Goal: Task Accomplishment & Management: Manage account settings

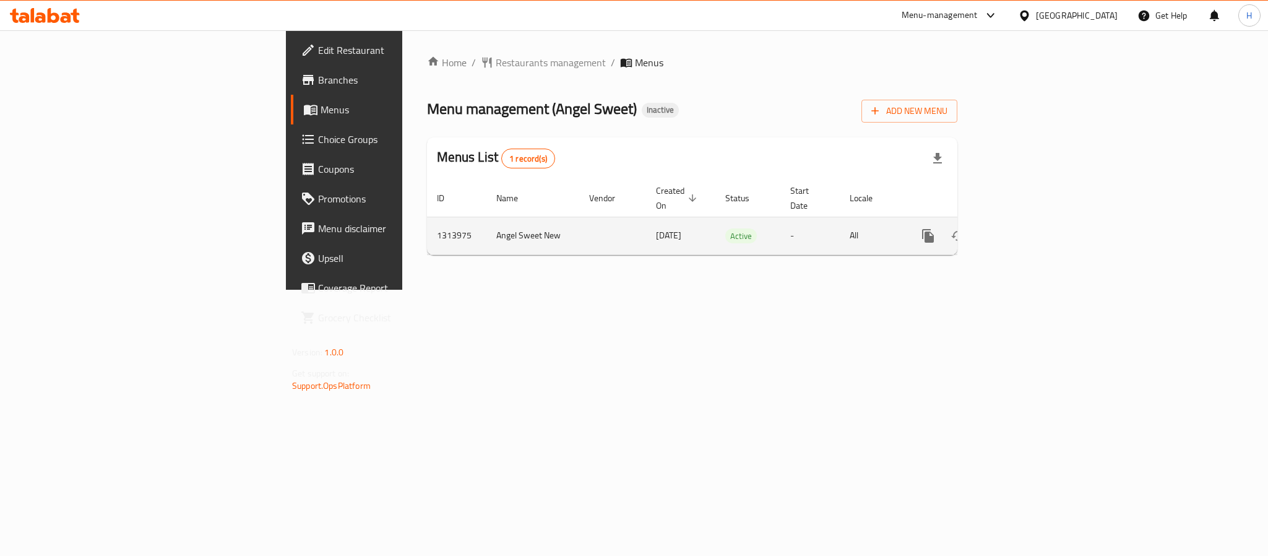
click at [1025, 228] on icon "enhanced table" at bounding box center [1017, 235] width 15 height 15
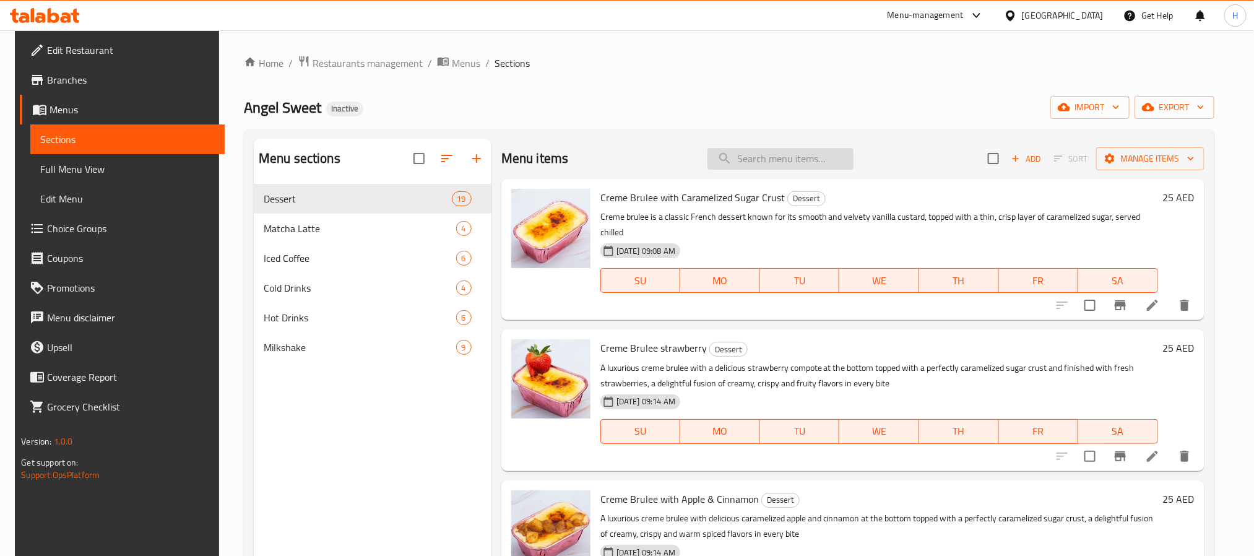
click at [788, 154] on input "search" at bounding box center [780, 159] width 146 height 22
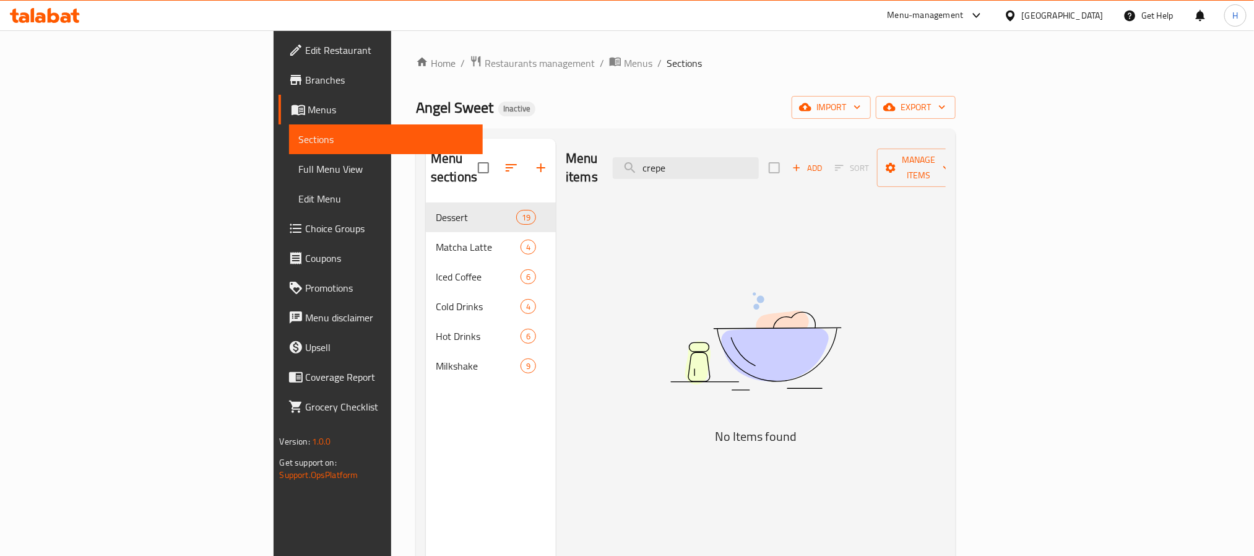
type input "crepe"
click at [861, 106] on span "import" at bounding box center [831, 107] width 59 height 15
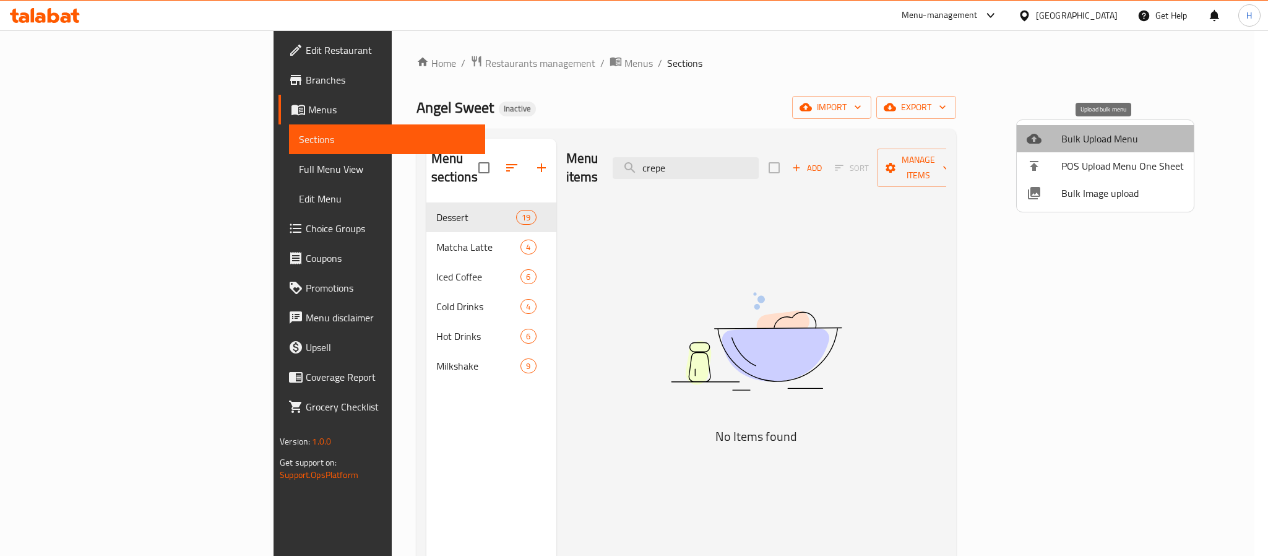
click at [1118, 139] on span "Bulk Upload Menu" at bounding box center [1123, 138] width 123 height 15
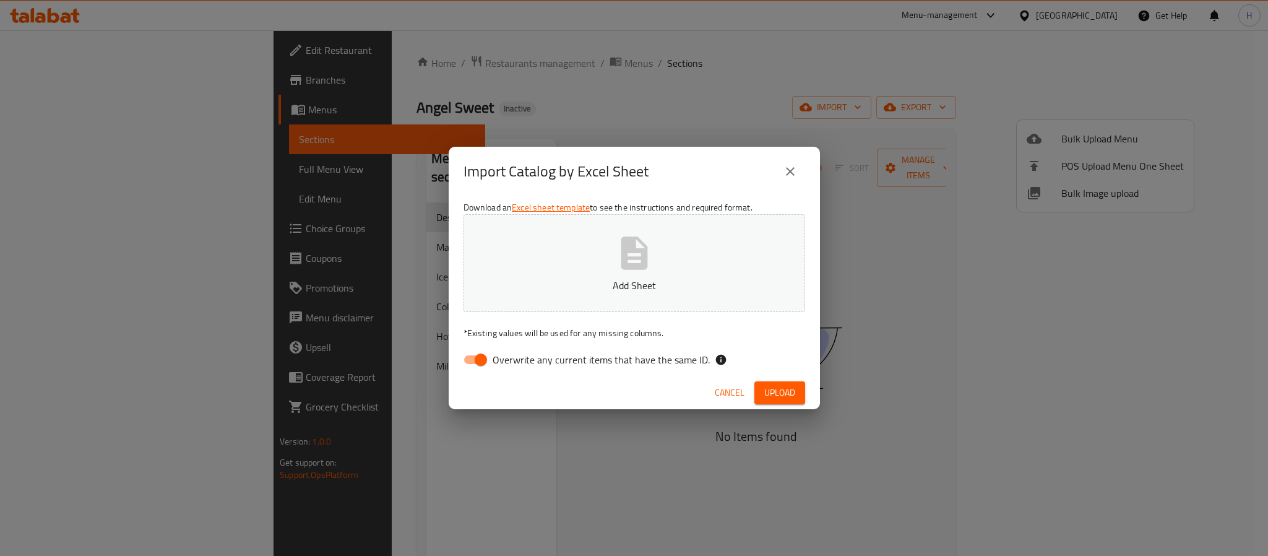
click at [637, 358] on span "Overwrite any current items that have the same ID." at bounding box center [601, 359] width 217 height 15
click at [516, 358] on input "Overwrite any current items that have the same ID." at bounding box center [481, 360] width 71 height 24
checkbox input "false"
click at [785, 397] on span "Upload" at bounding box center [779, 392] width 31 height 15
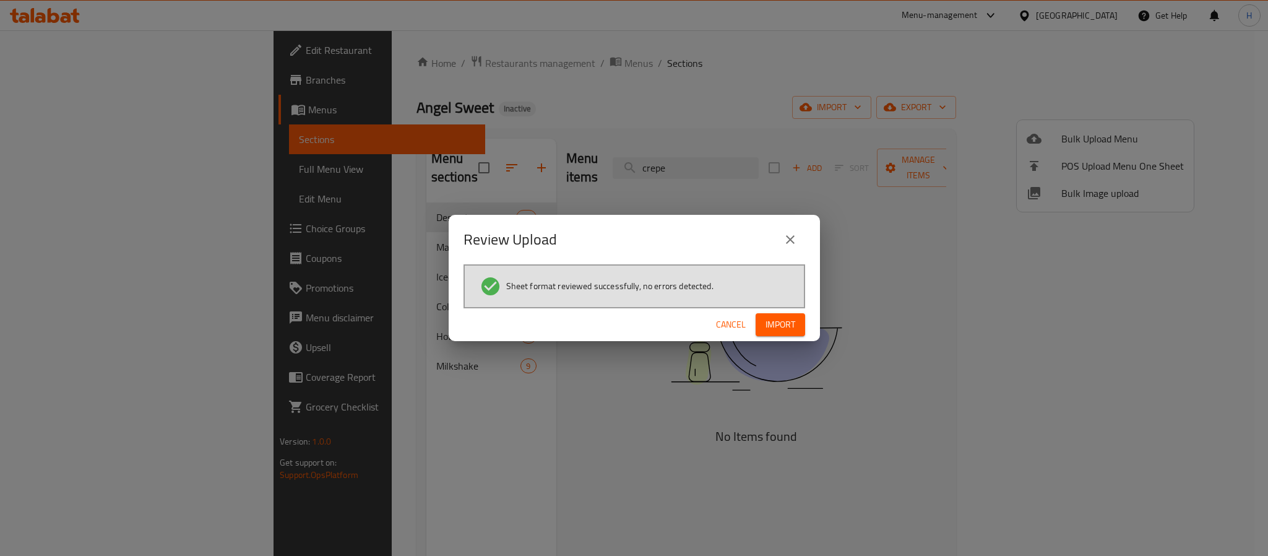
click at [797, 326] on button "Import" at bounding box center [781, 324] width 50 height 23
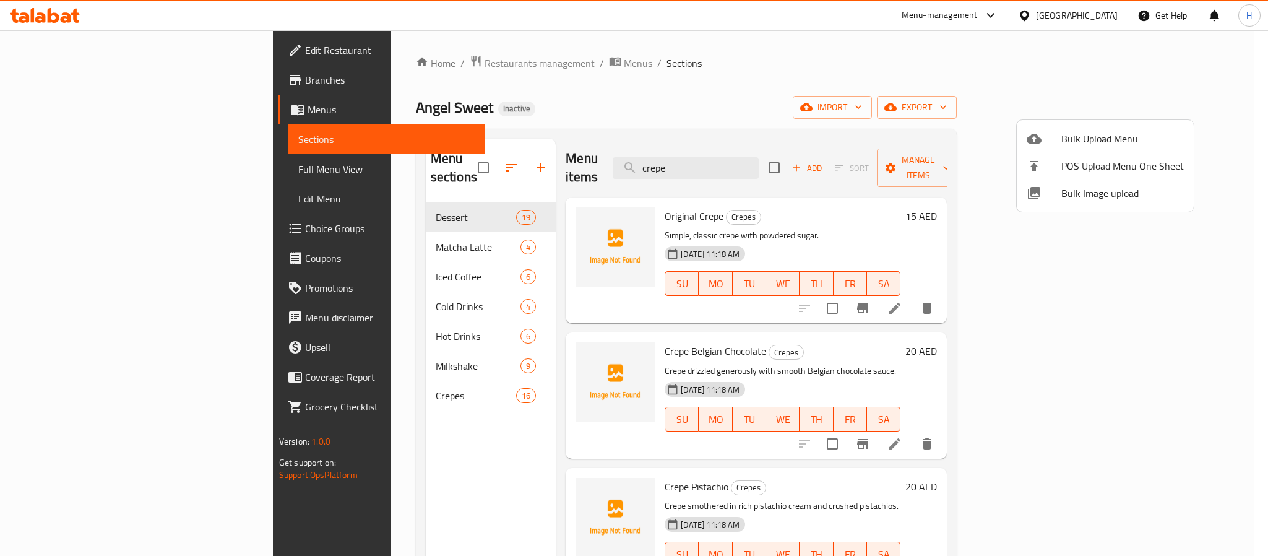
click at [313, 372] on div at bounding box center [634, 278] width 1268 height 556
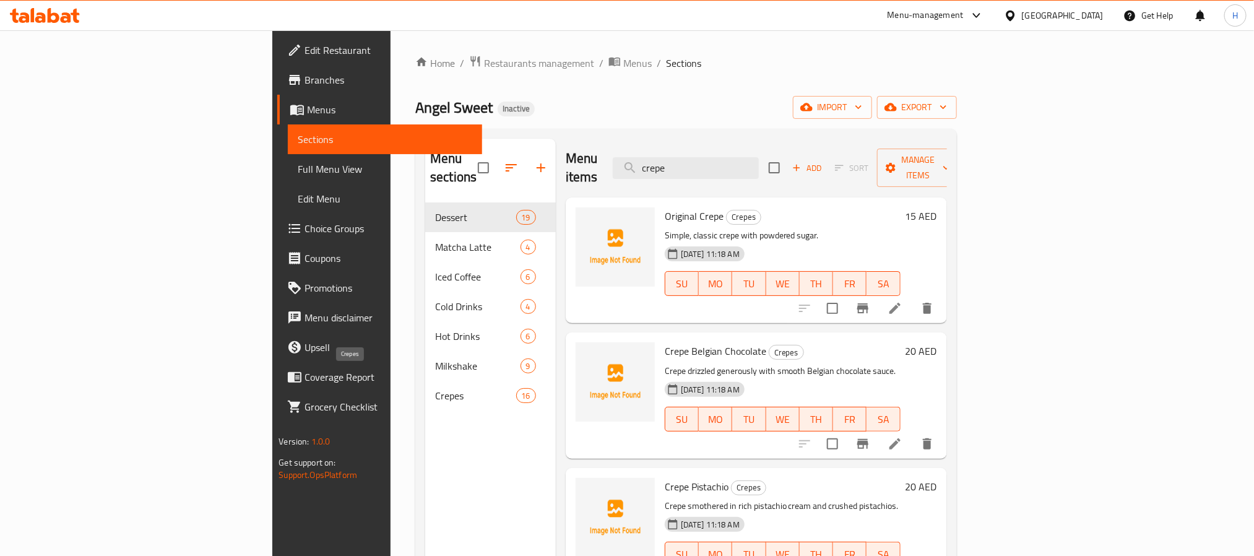
click at [435, 388] on span "Crepes" at bounding box center [475, 395] width 80 height 15
click at [852, 312] on div "Menu items crepe Add Sort Manage items Original Crepe Crepes Simple, classic cr…" at bounding box center [751, 417] width 391 height 556
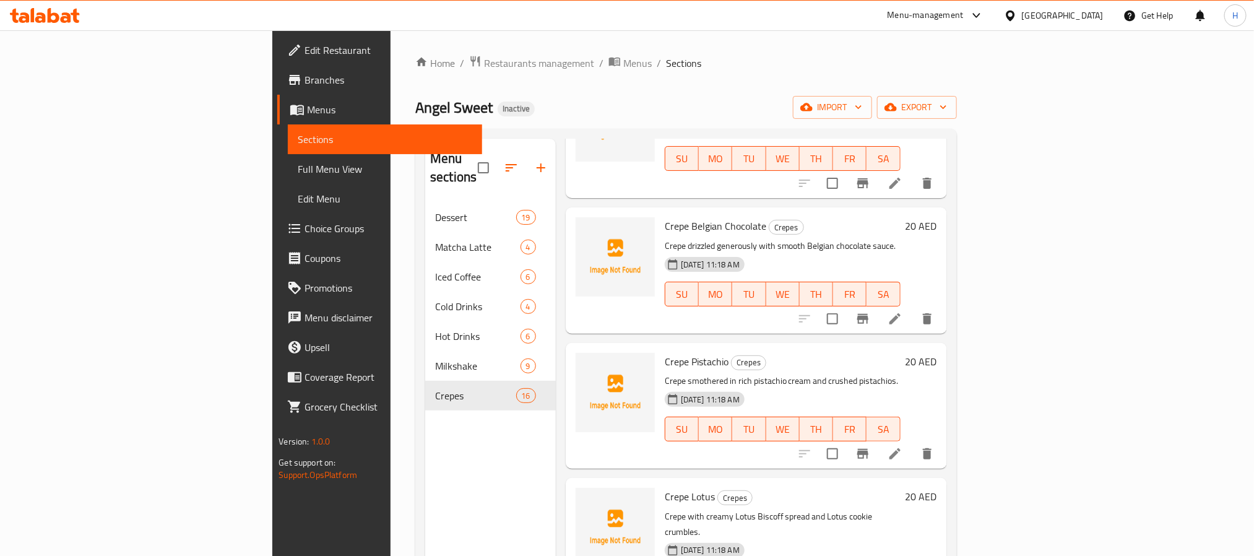
scroll to position [0, 0]
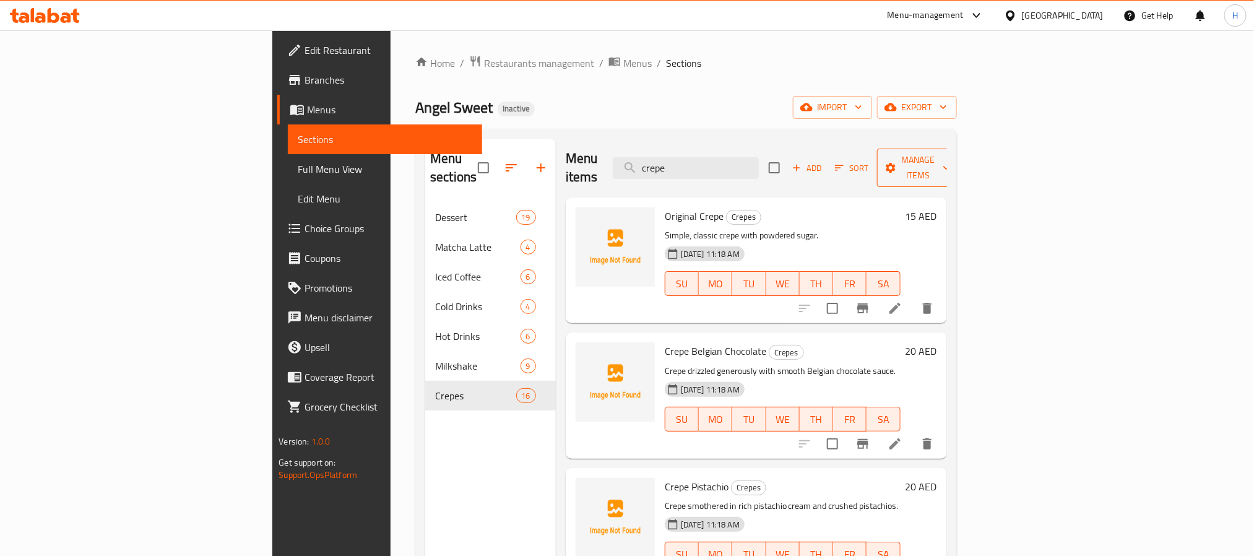
click at [950, 158] on span "Manage items" at bounding box center [918, 167] width 63 height 31
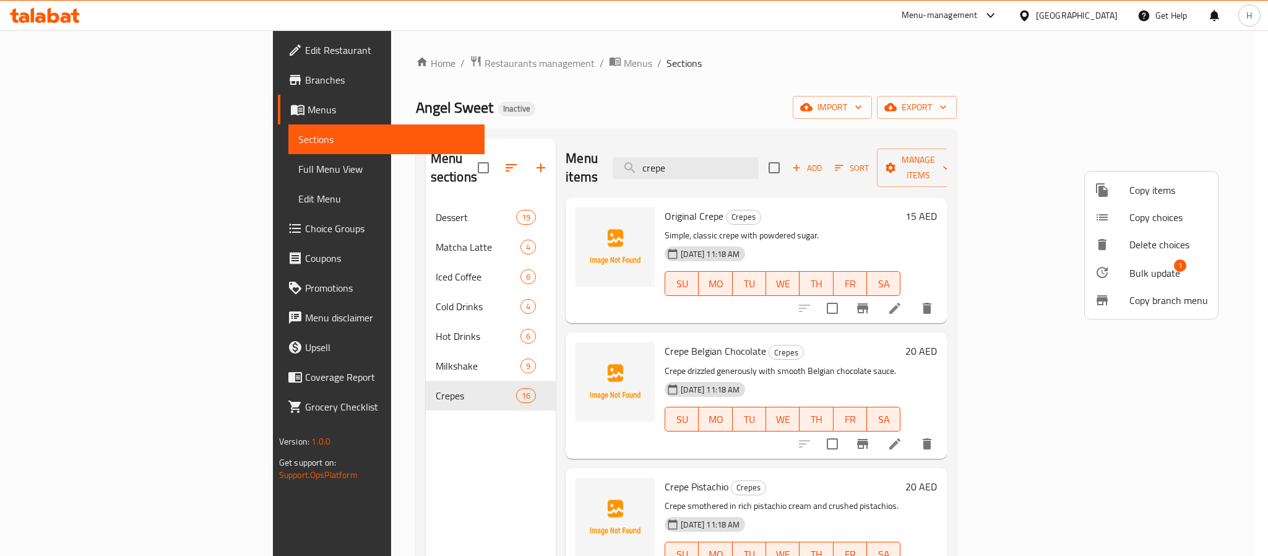
click at [1148, 280] on span "Bulk update" at bounding box center [1155, 273] width 51 height 15
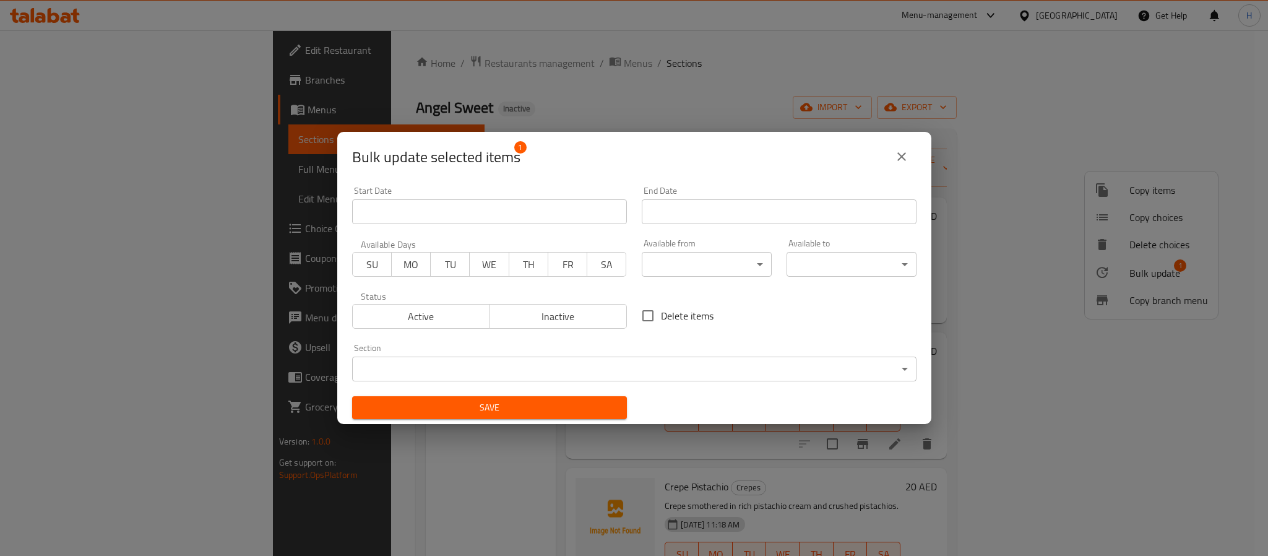
click at [576, 319] on span "Inactive" at bounding box center [559, 317] width 128 height 18
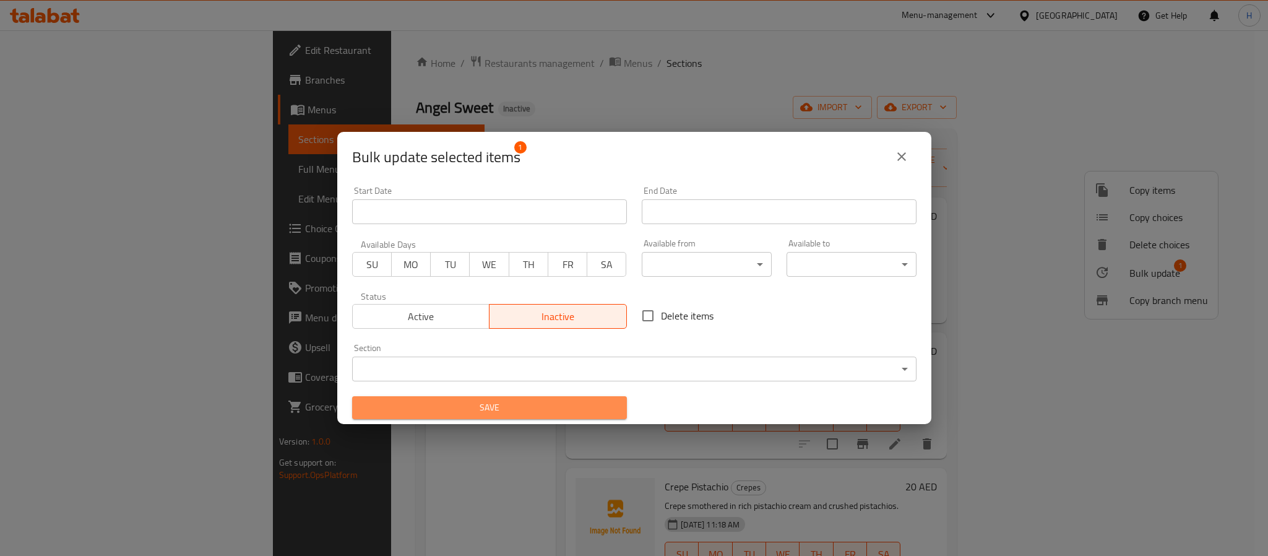
click at [539, 409] on span "Save" at bounding box center [489, 407] width 255 height 15
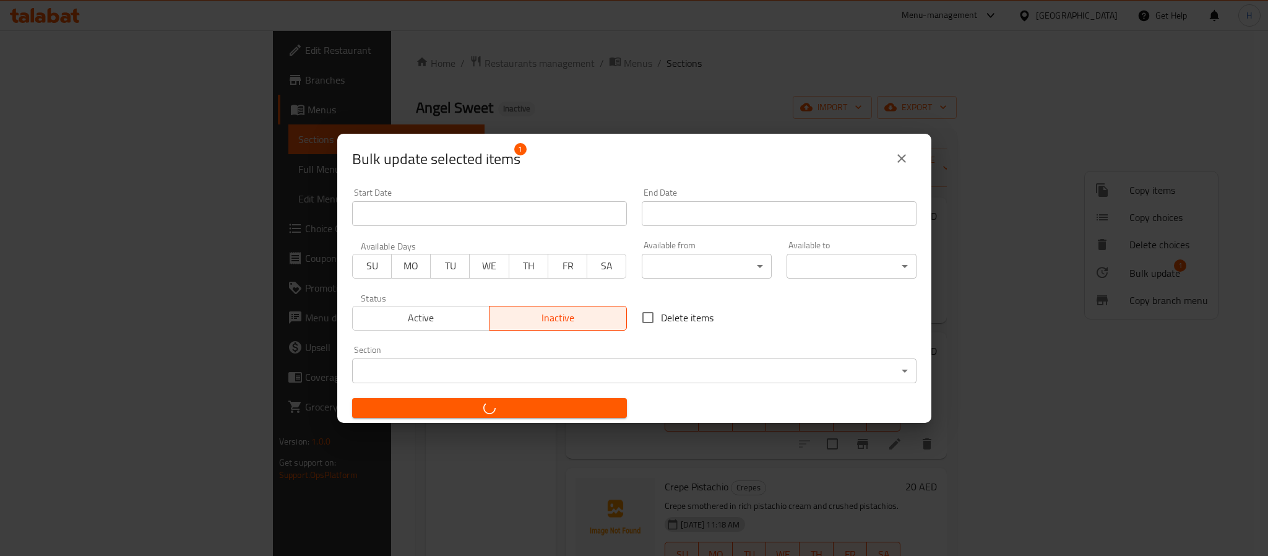
checkbox input "false"
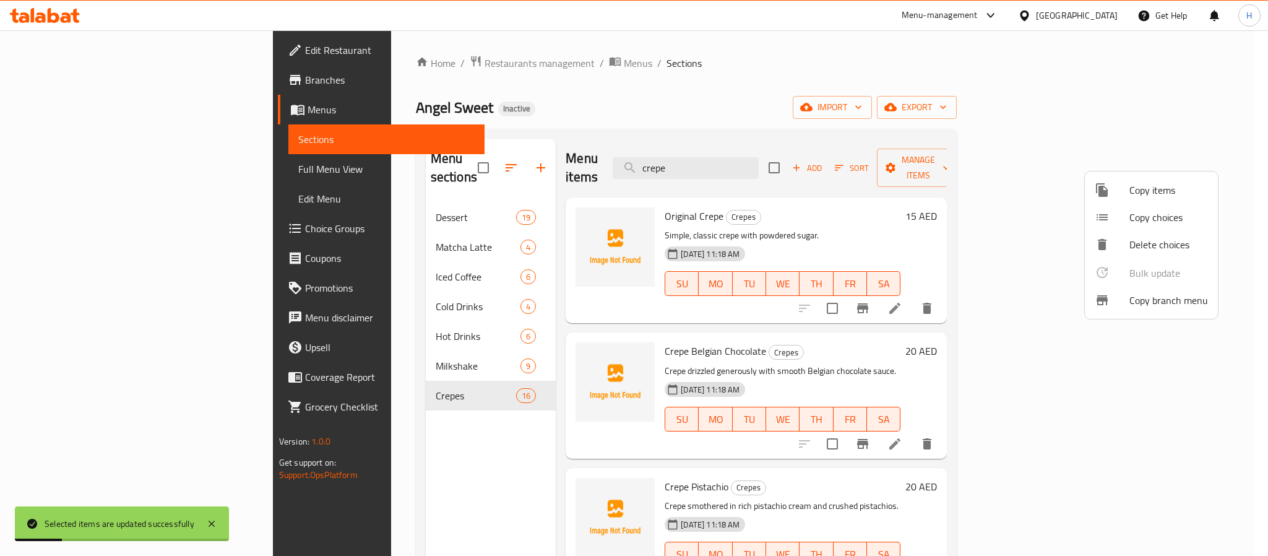
click at [752, 335] on div at bounding box center [634, 278] width 1268 height 556
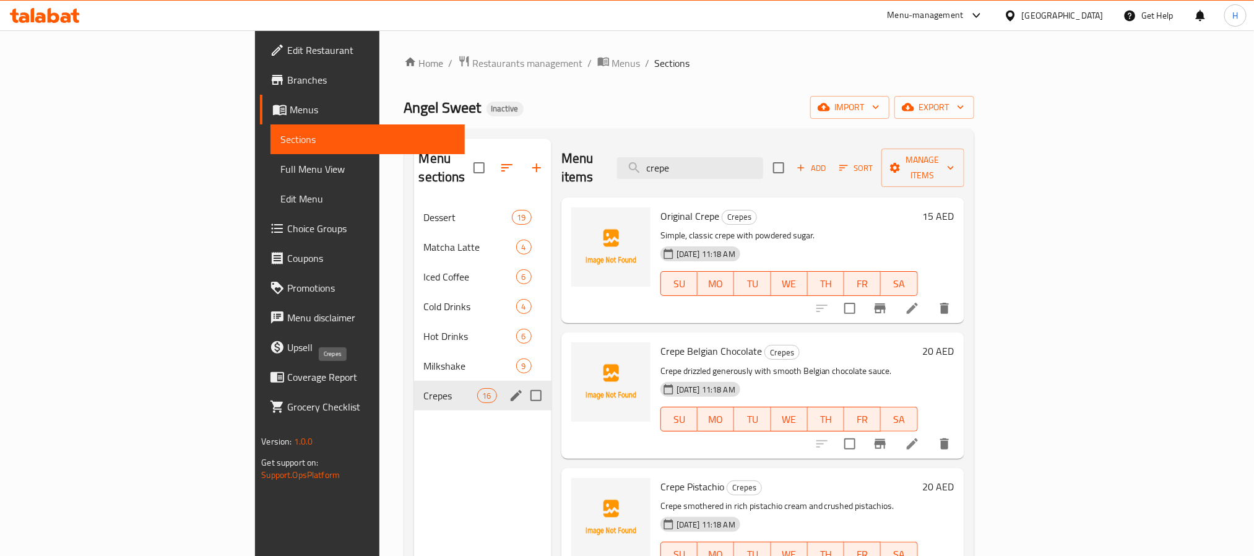
click at [424, 388] on span "Crepes" at bounding box center [450, 395] width 53 height 15
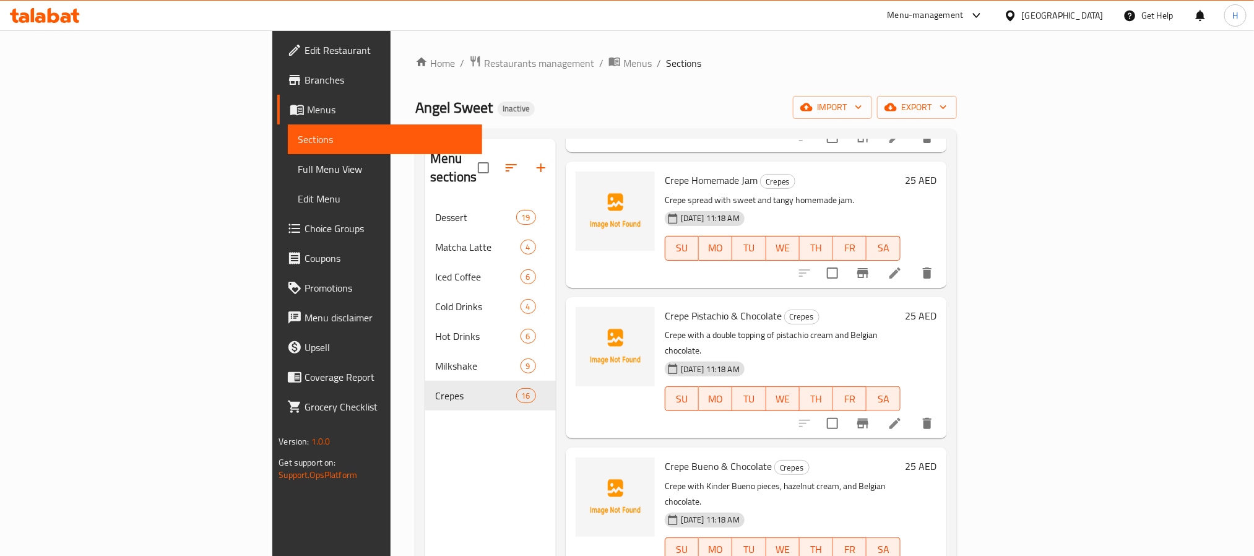
scroll to position [1021, 0]
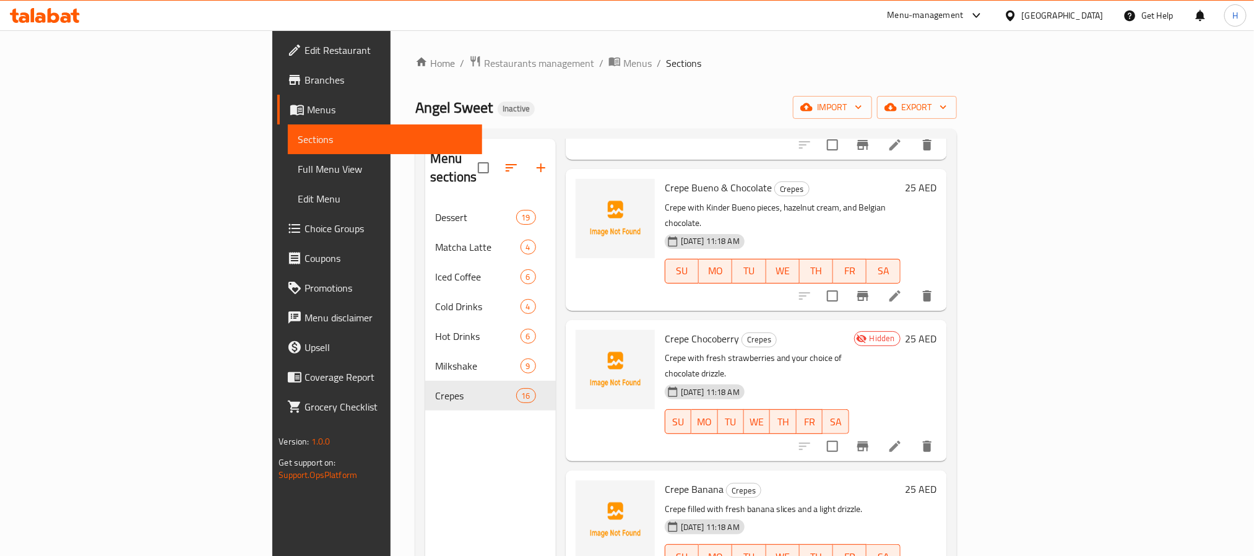
click at [425, 455] on div "Menu sections Dessert 19 Matcha Latte 4 Iced Coffee 6 Cold Drinks 4 Hot Drinks …" at bounding box center [490, 417] width 131 height 556
click at [298, 170] on span "Full Menu View" at bounding box center [385, 169] width 174 height 15
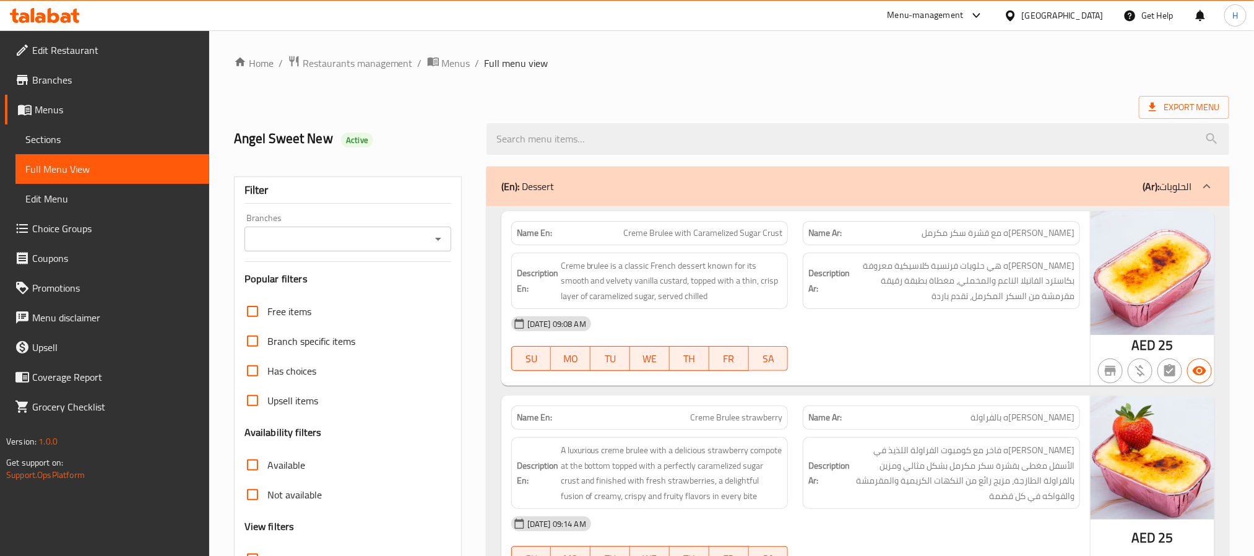
click at [431, 240] on icon "Open" at bounding box center [438, 238] width 15 height 15
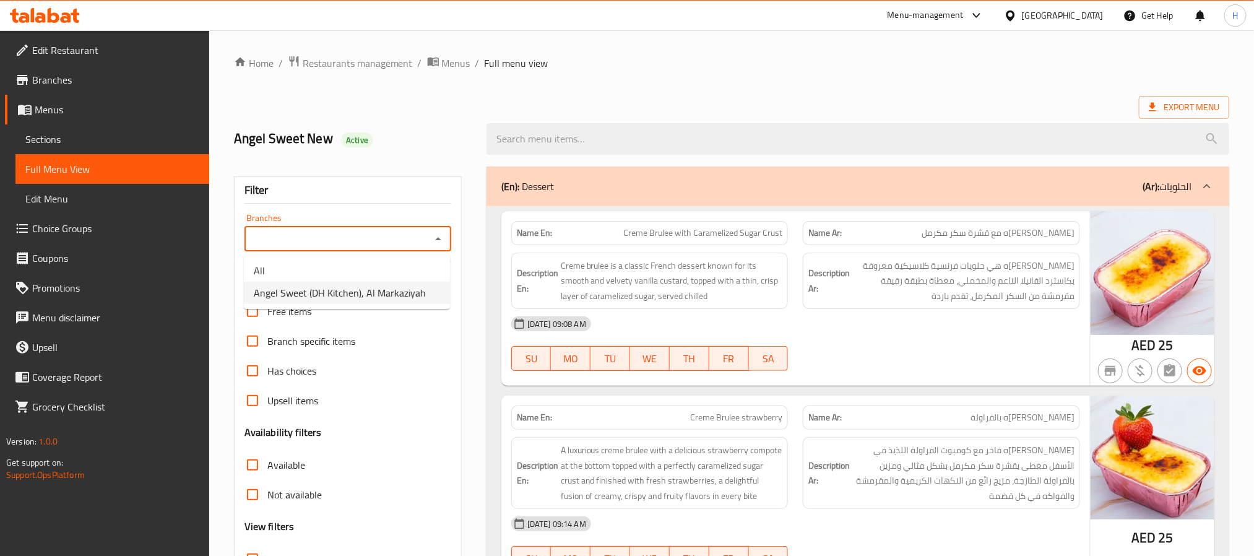
click at [404, 288] on span "Angel Sweet (DH Kitchen), Al Markaziyah" at bounding box center [340, 292] width 172 height 15
type input "Angel Sweet (DH Kitchen), Al Markaziyah"
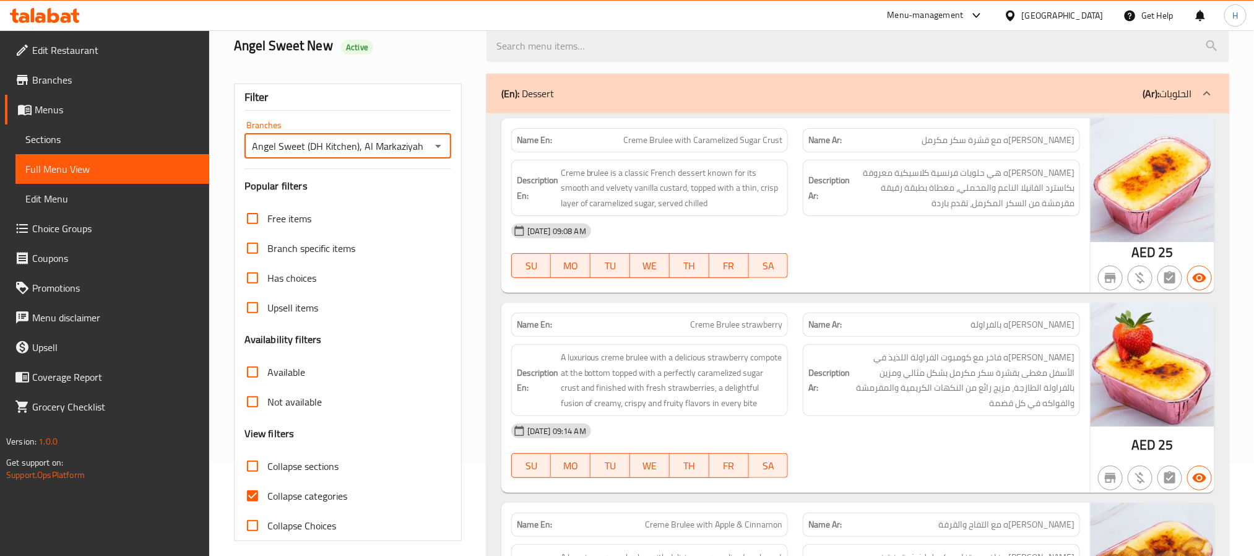
click at [292, 496] on span "Collapse categories" at bounding box center [307, 495] width 80 height 15
click at [267, 496] on input "Collapse categories" at bounding box center [253, 496] width 30 height 30
checkbox input "false"
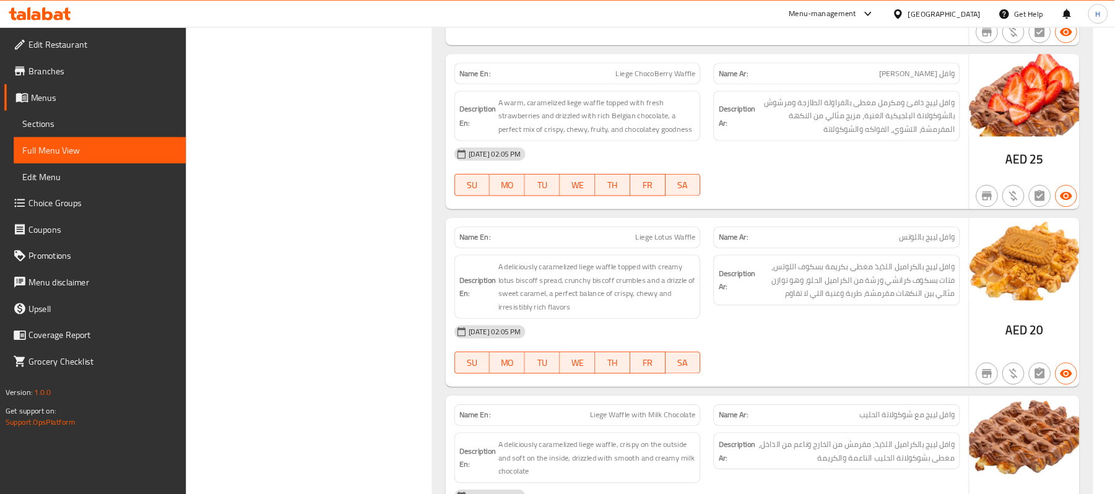
scroll to position [2043, 0]
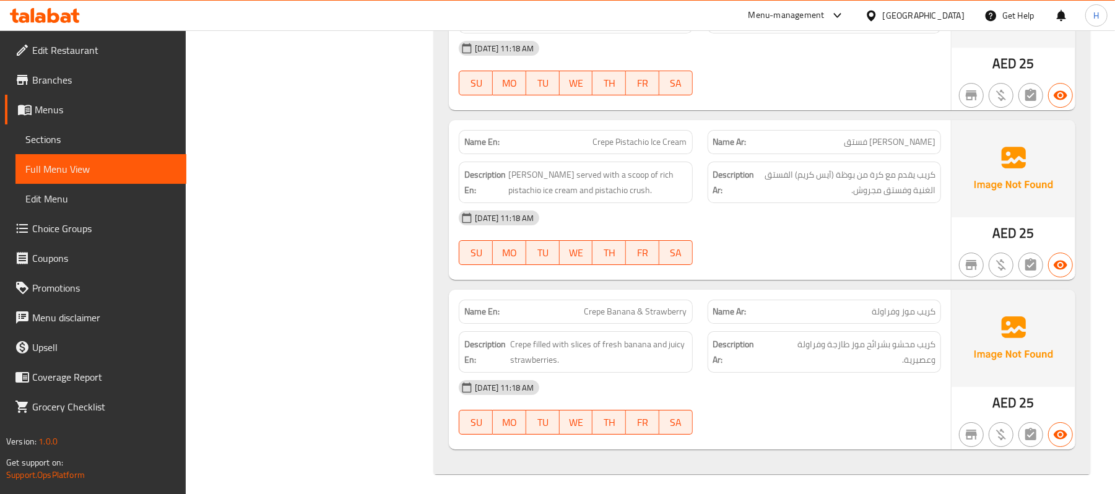
drag, startPoint x: 360, startPoint y: 238, endPoint x: 355, endPoint y: 436, distance: 198.2
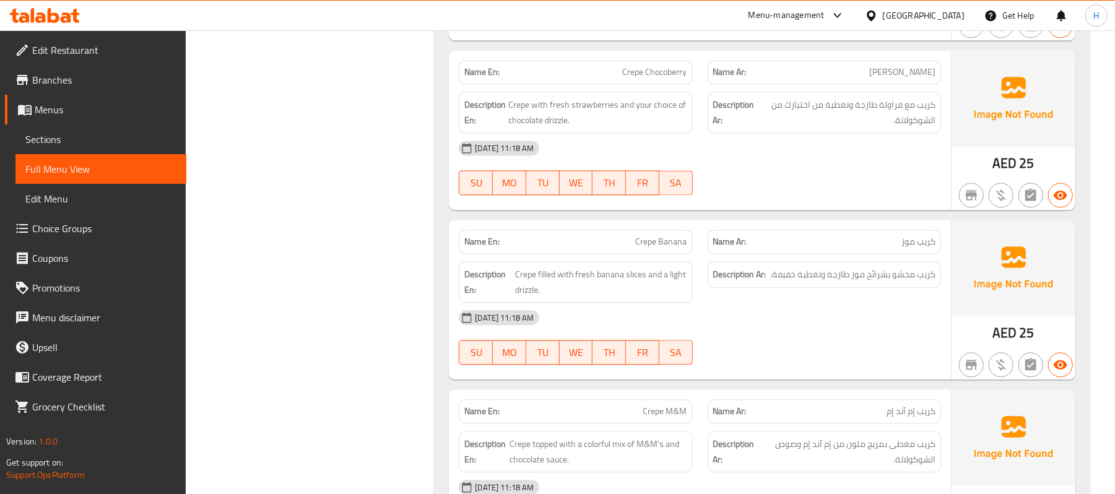
scroll to position [15021, 0]
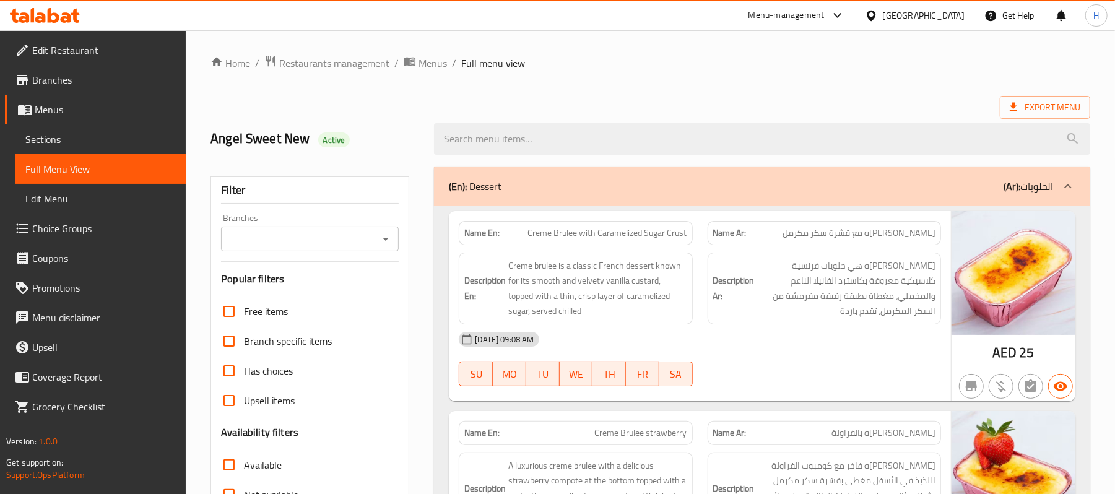
click at [94, 136] on span "Sections" at bounding box center [100, 139] width 151 height 15
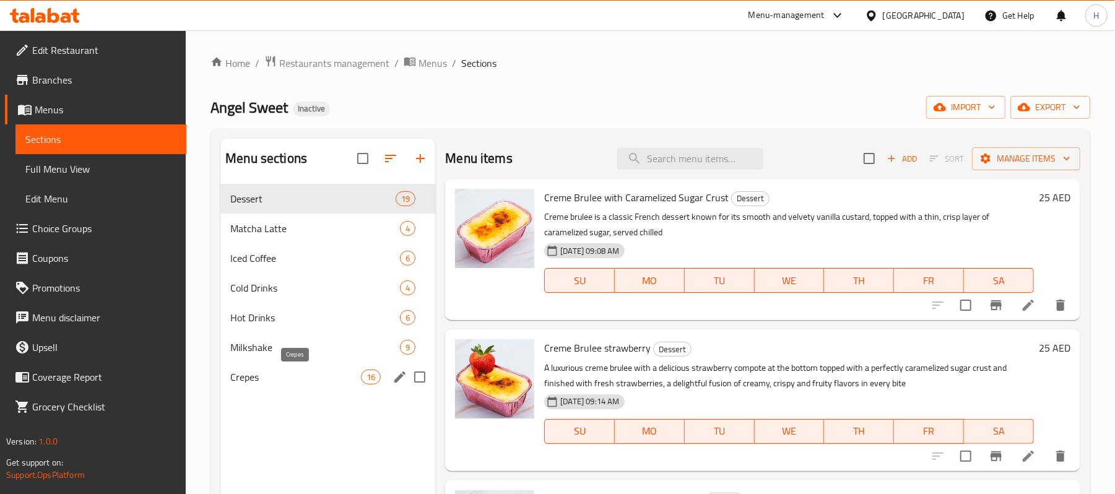
click at [285, 374] on span "Crepes" at bounding box center [295, 377] width 131 height 15
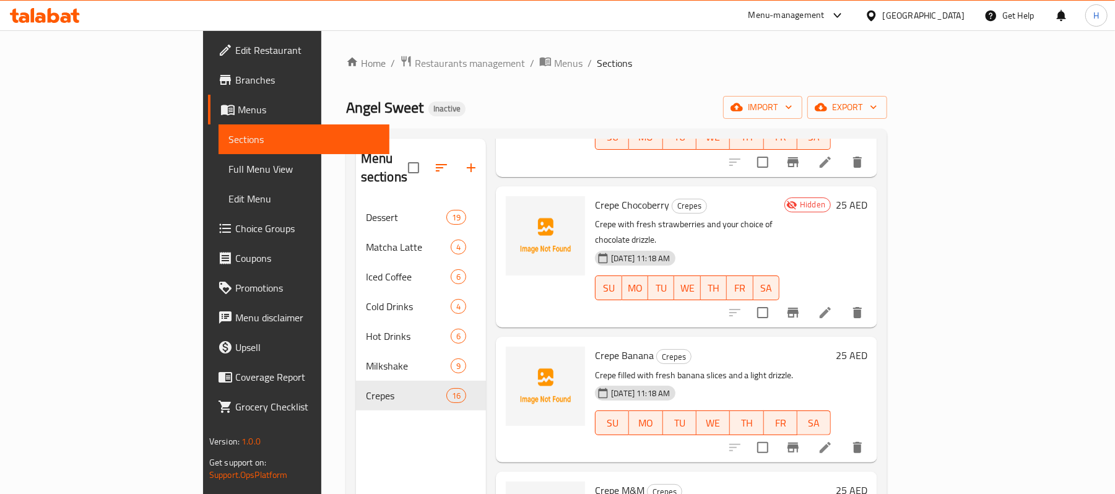
scroll to position [1073, 0]
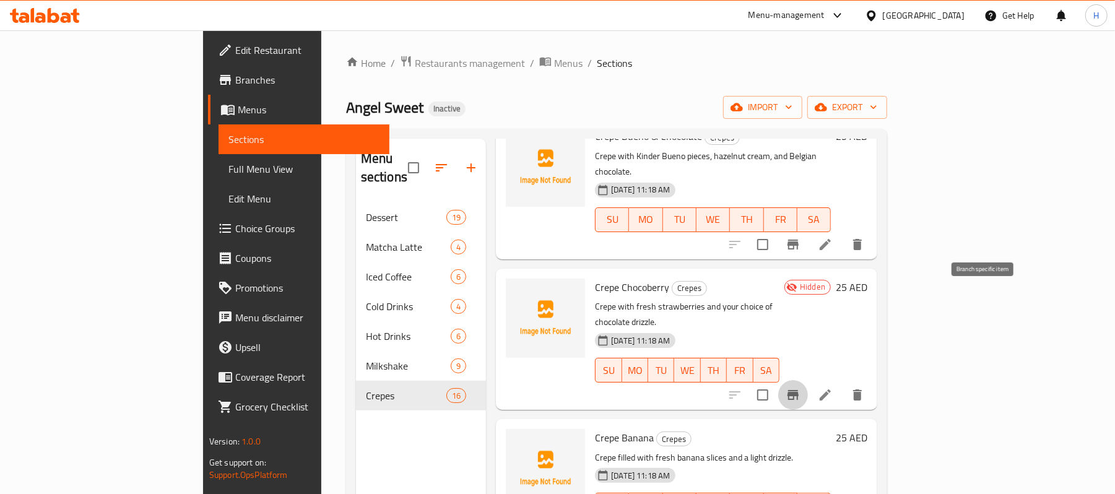
click at [800, 387] on icon "Branch-specific-item" at bounding box center [792, 394] width 15 height 15
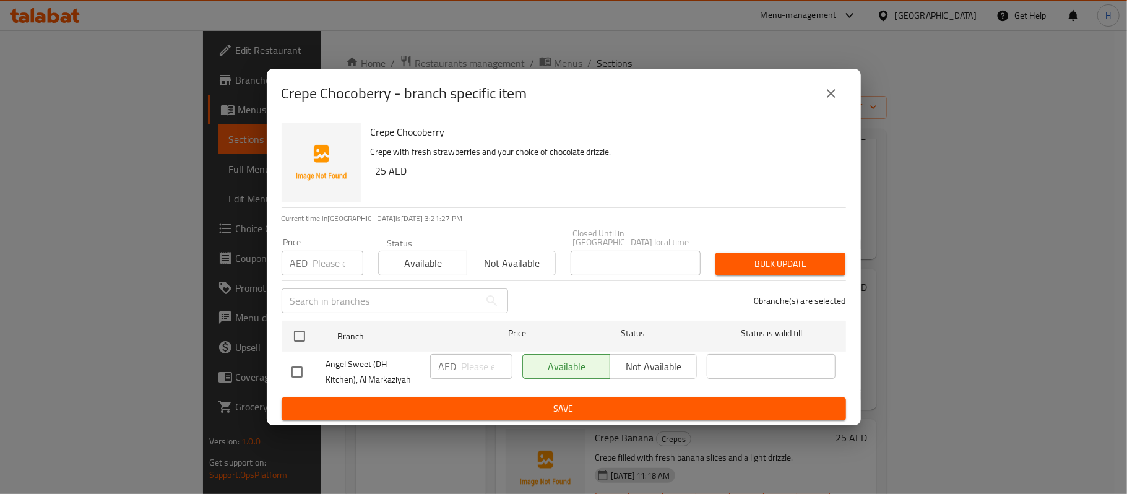
click at [301, 372] on input "checkbox" at bounding box center [297, 372] width 26 height 26
checkbox input "true"
click at [649, 365] on span "Not available" at bounding box center [653, 367] width 77 height 18
click at [609, 404] on span "Save" at bounding box center [564, 408] width 545 height 15
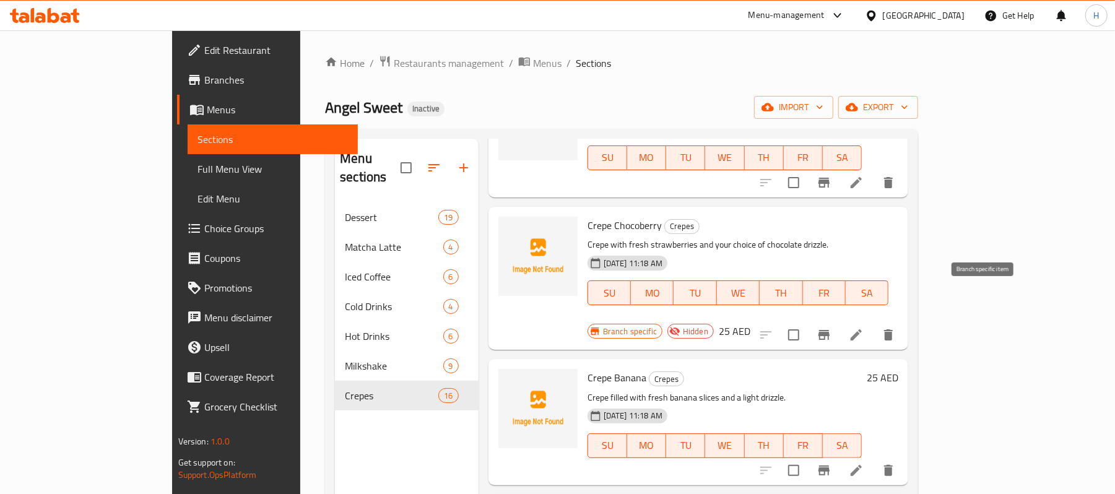
click at [829, 330] on icon "Branch-specific-item" at bounding box center [823, 335] width 11 height 10
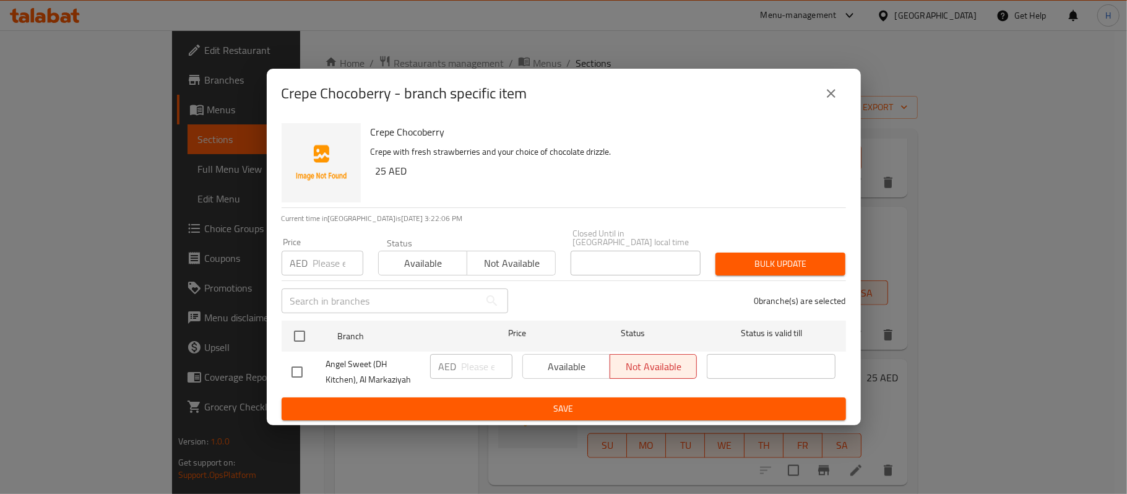
click at [838, 97] on button "close" at bounding box center [831, 94] width 30 height 30
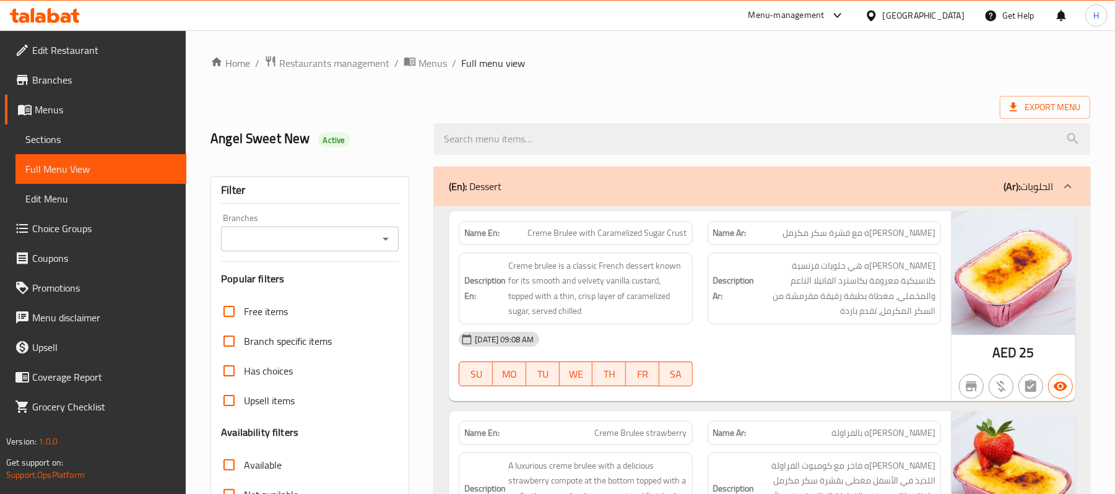
click at [373, 239] on input "Branches" at bounding box center [300, 238] width 150 height 17
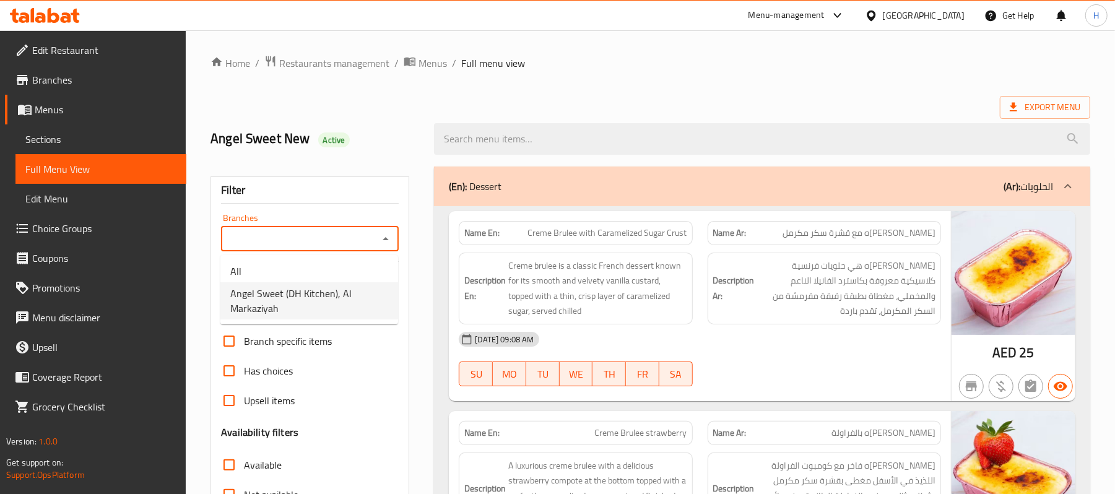
click at [333, 293] on span "Angel Sweet (DH Kitchen), Al Markaziyah" at bounding box center [309, 301] width 158 height 30
type input "Angel Sweet (DH Kitchen), Al Markaziyah"
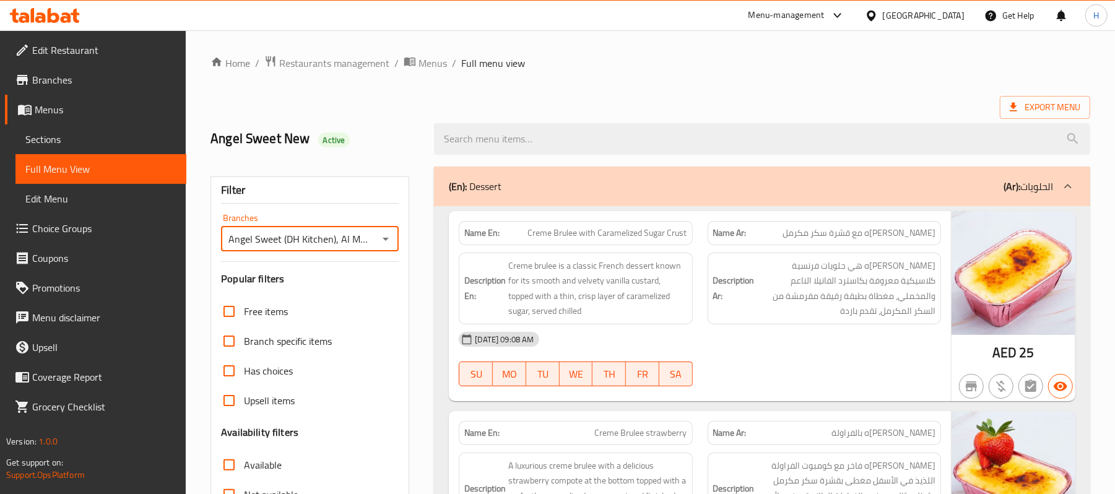
scroll to position [330, 0]
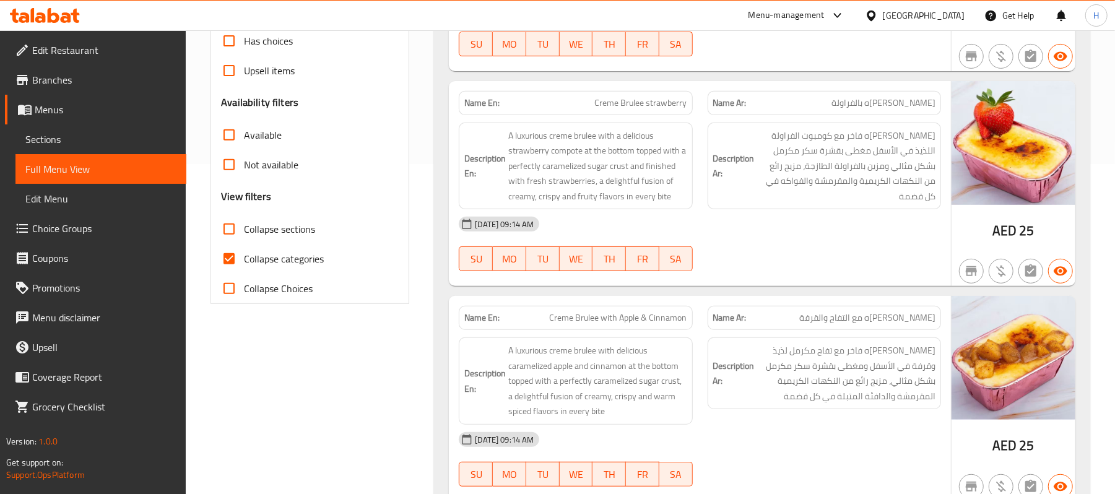
click at [298, 259] on span "Collapse categories" at bounding box center [284, 258] width 80 height 15
click at [244, 259] on input "Collapse categories" at bounding box center [229, 259] width 30 height 30
checkbox input "false"
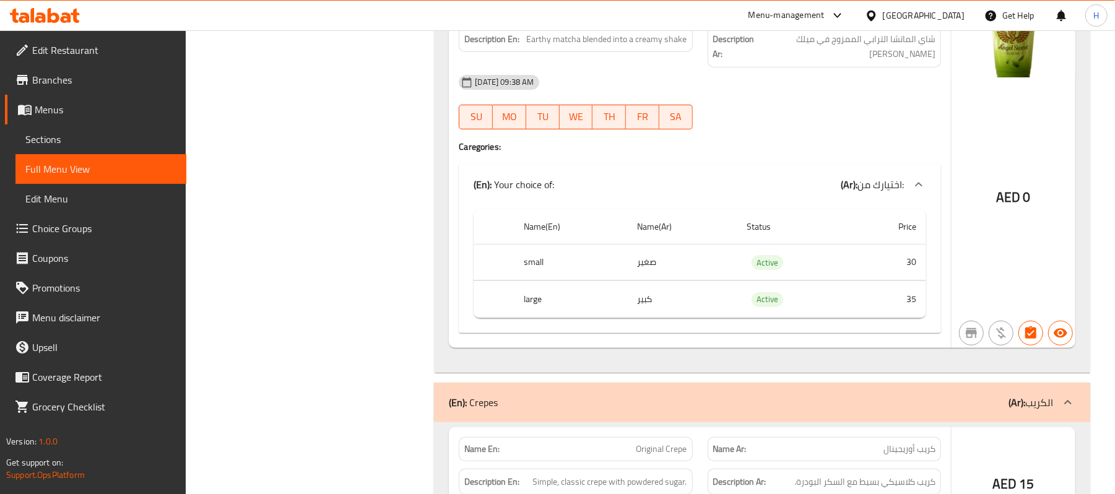
scroll to position [16342, 0]
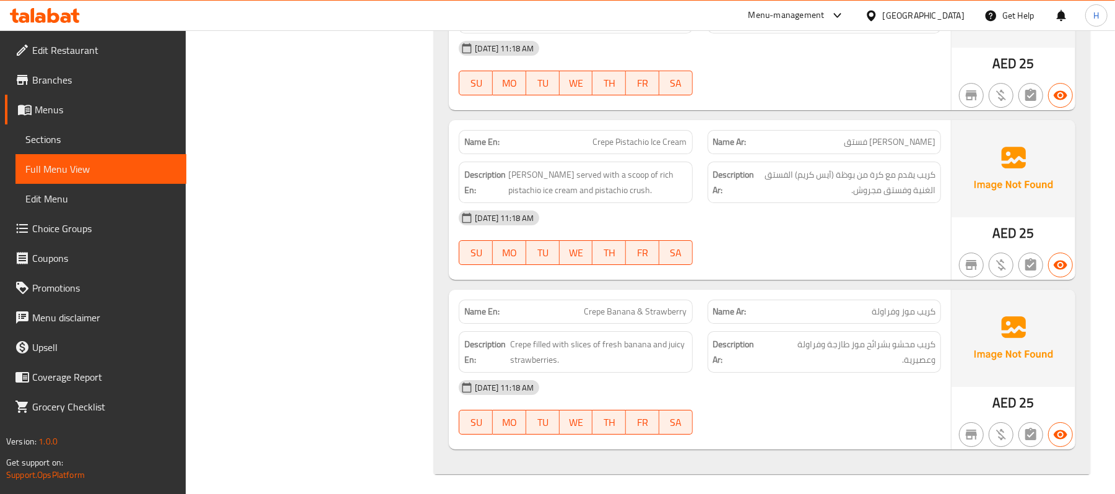
drag, startPoint x: 340, startPoint y: 314, endPoint x: 295, endPoint y: 533, distance: 223.1
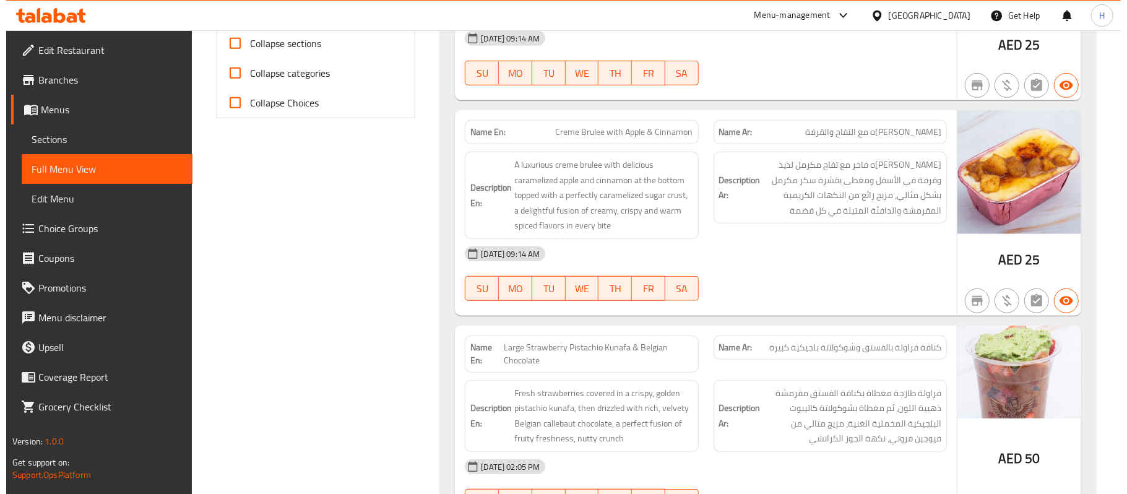
scroll to position [0, 0]
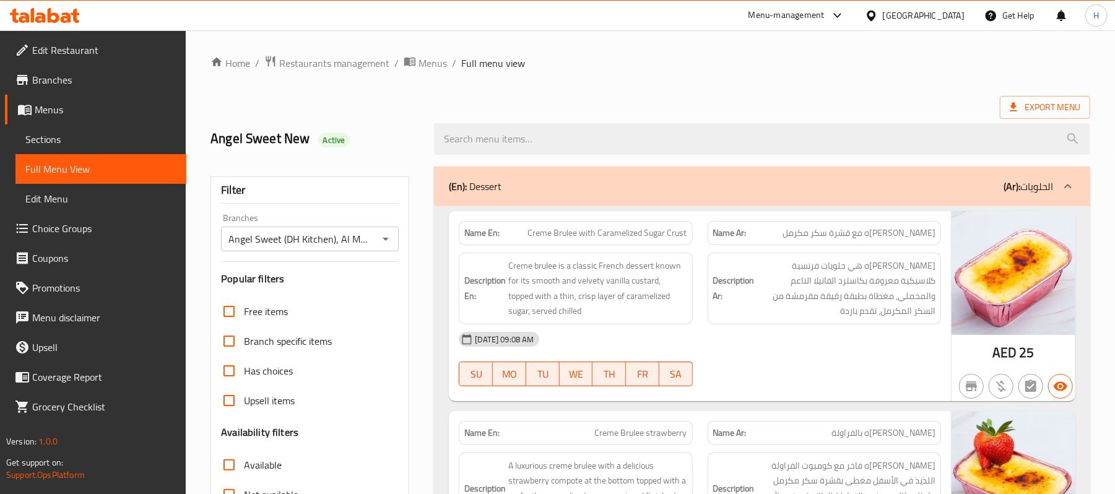
drag, startPoint x: 281, startPoint y: 379, endPoint x: 362, endPoint y: -14, distance: 401.3
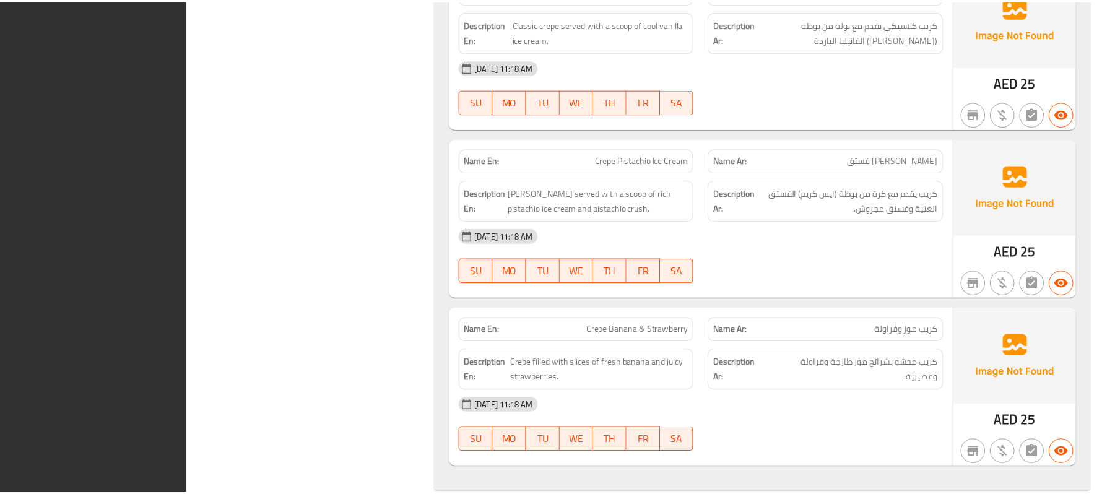
scroll to position [16296, 0]
